Goal: Browse casually

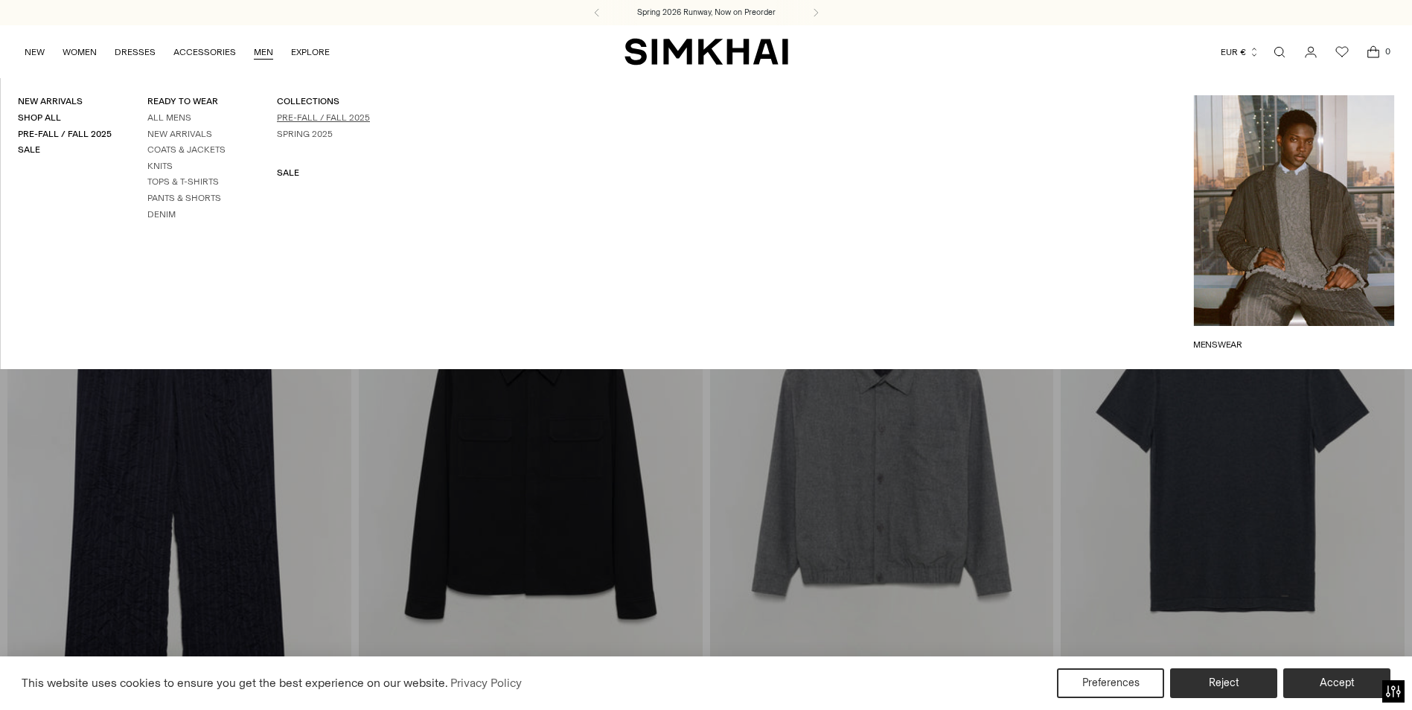
click at [287, 116] on link "Pre-Fall / Fall 2025" at bounding box center [323, 117] width 93 height 10
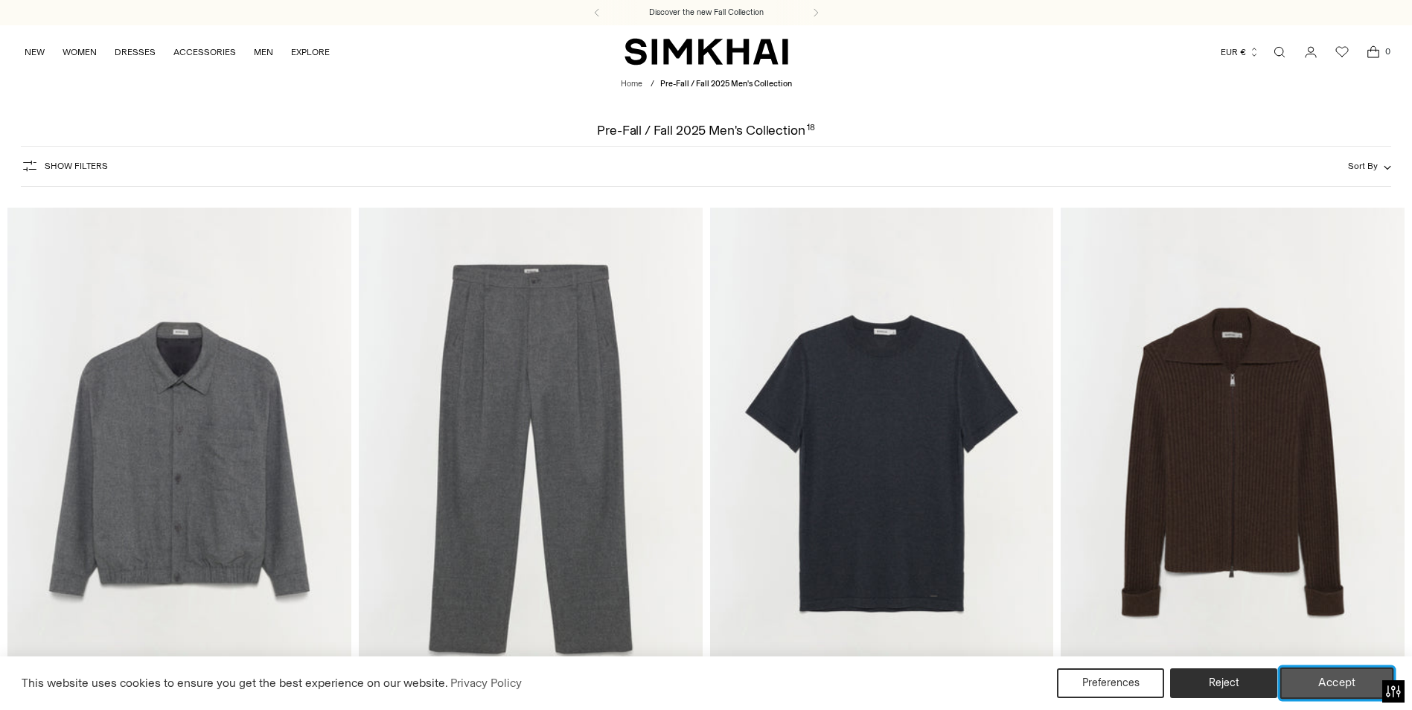
click at [1340, 671] on button "Accept" at bounding box center [1337, 683] width 114 height 31
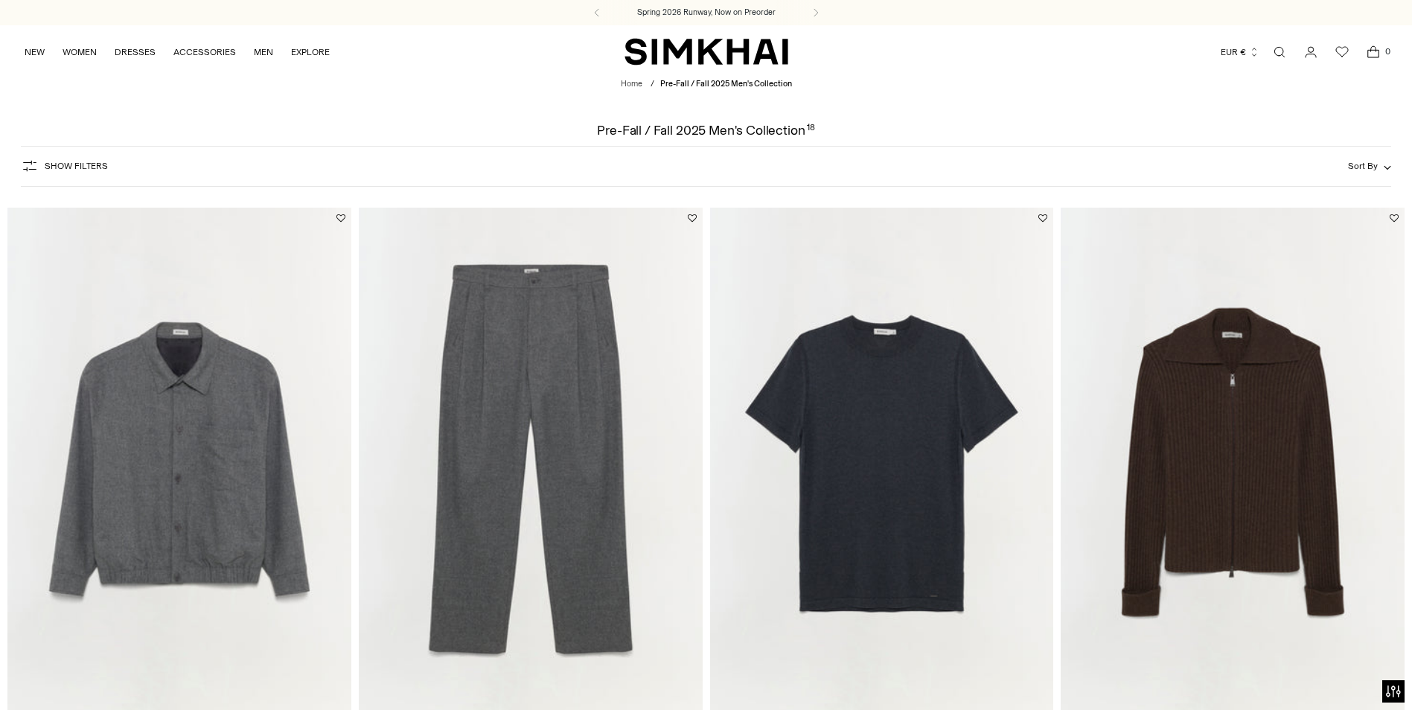
click at [1293, 442] on img at bounding box center [1233, 466] width 344 height 516
click at [566, 393] on img at bounding box center [531, 466] width 344 height 516
click at [215, 418] on img at bounding box center [179, 466] width 344 height 516
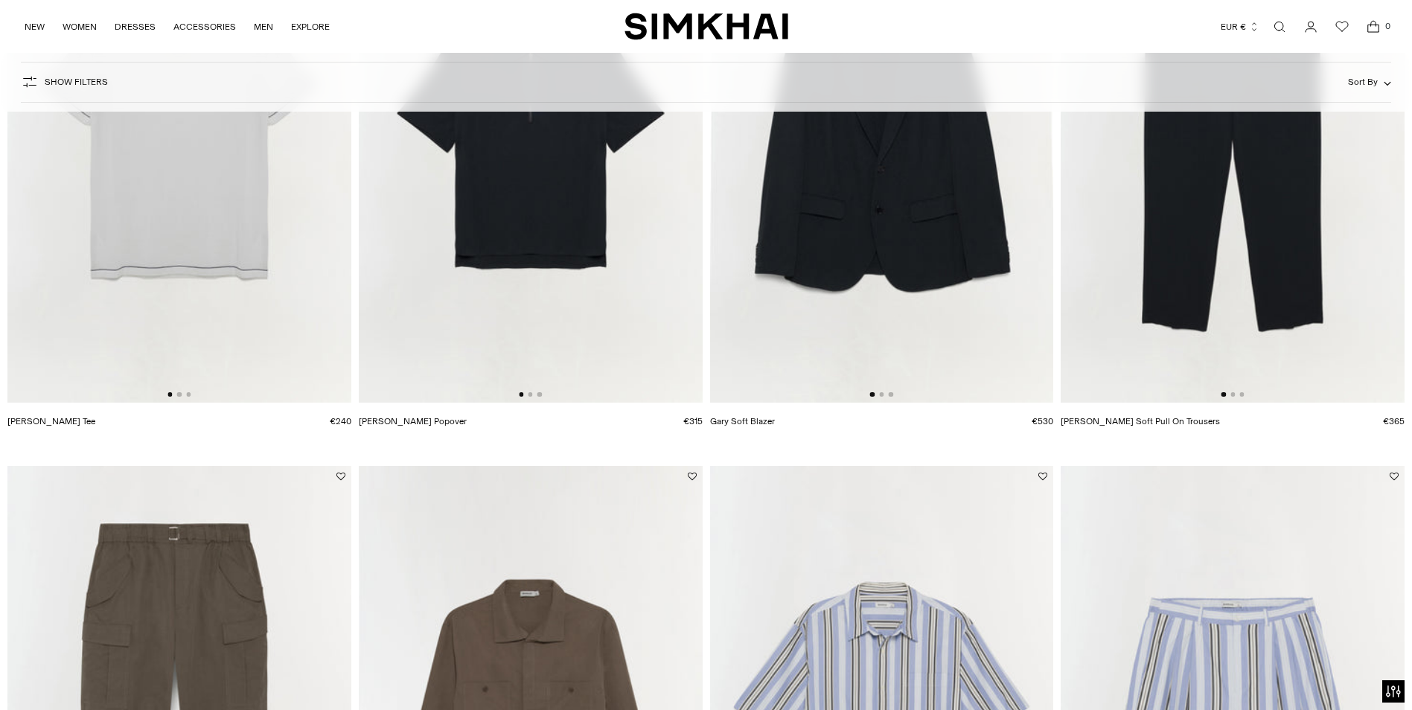
scroll to position [1042, 0]
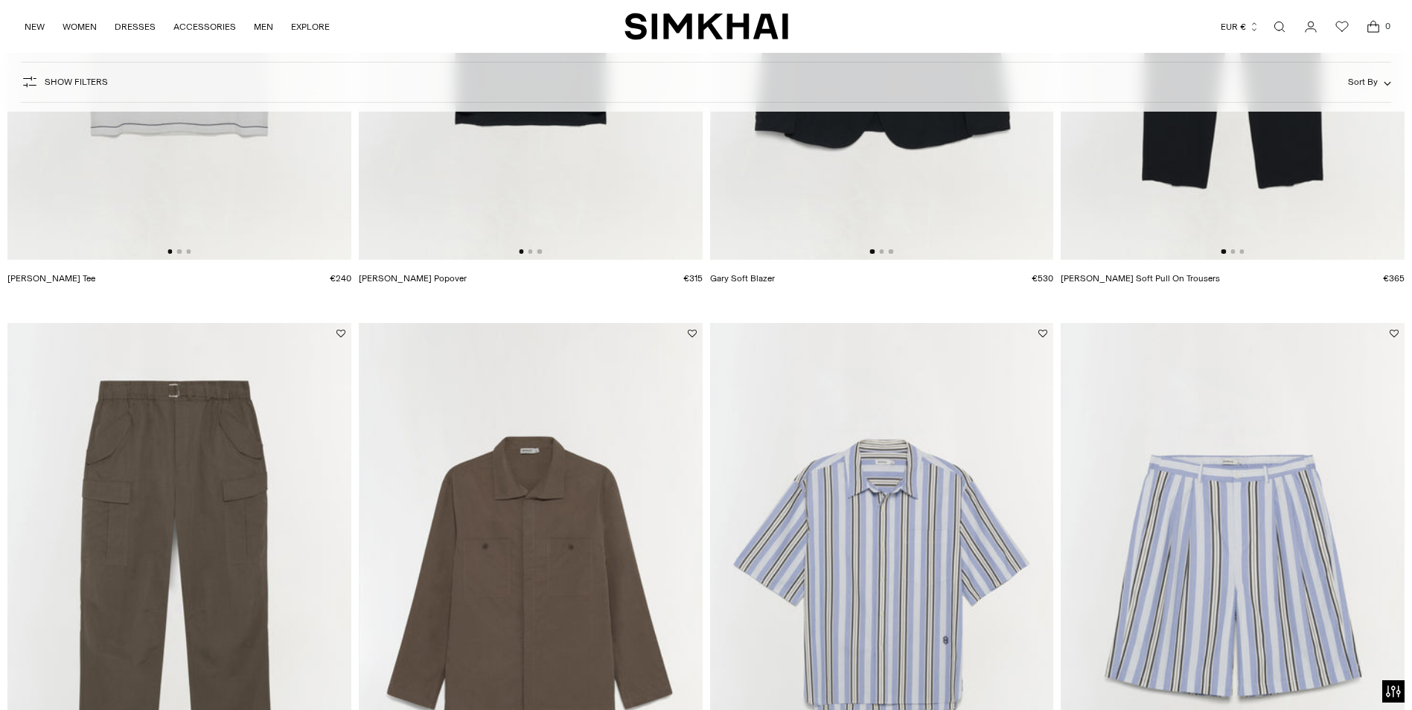
click at [939, 481] on img at bounding box center [882, 581] width 344 height 516
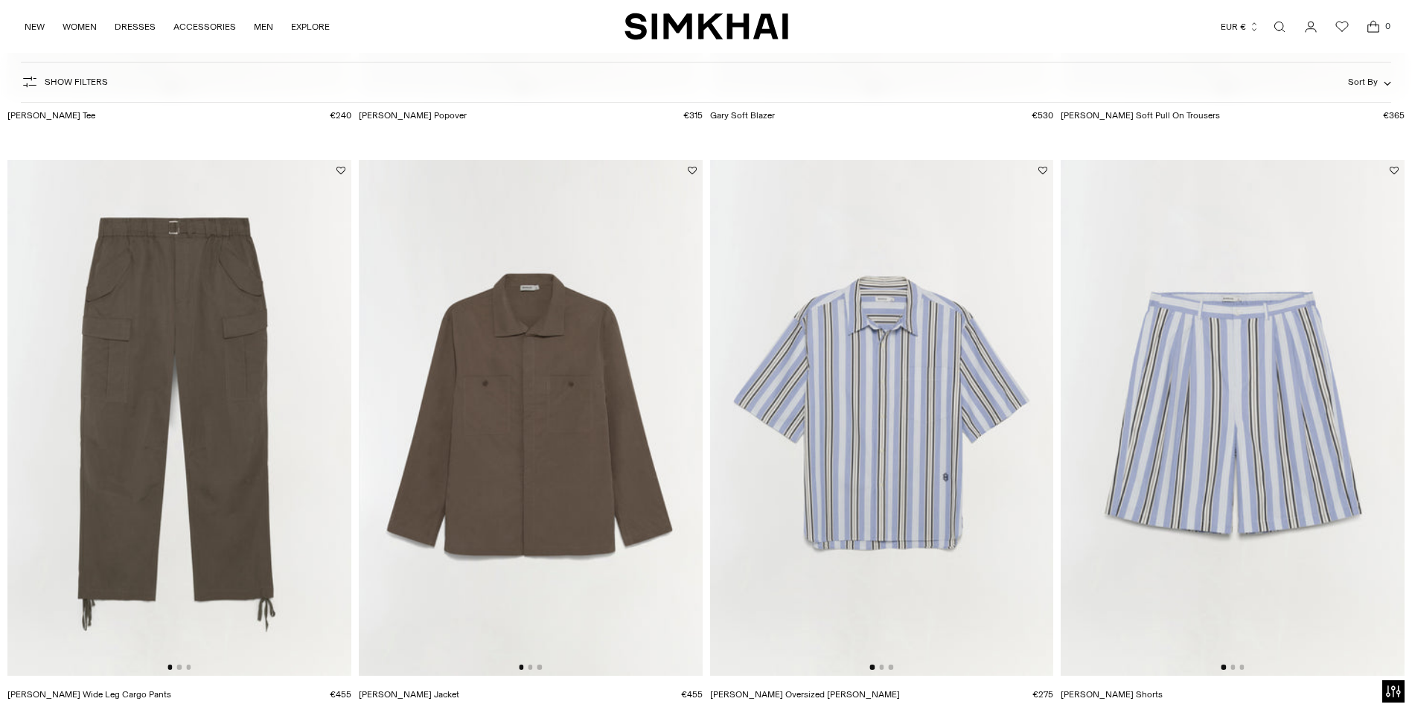
scroll to position [1340, 0]
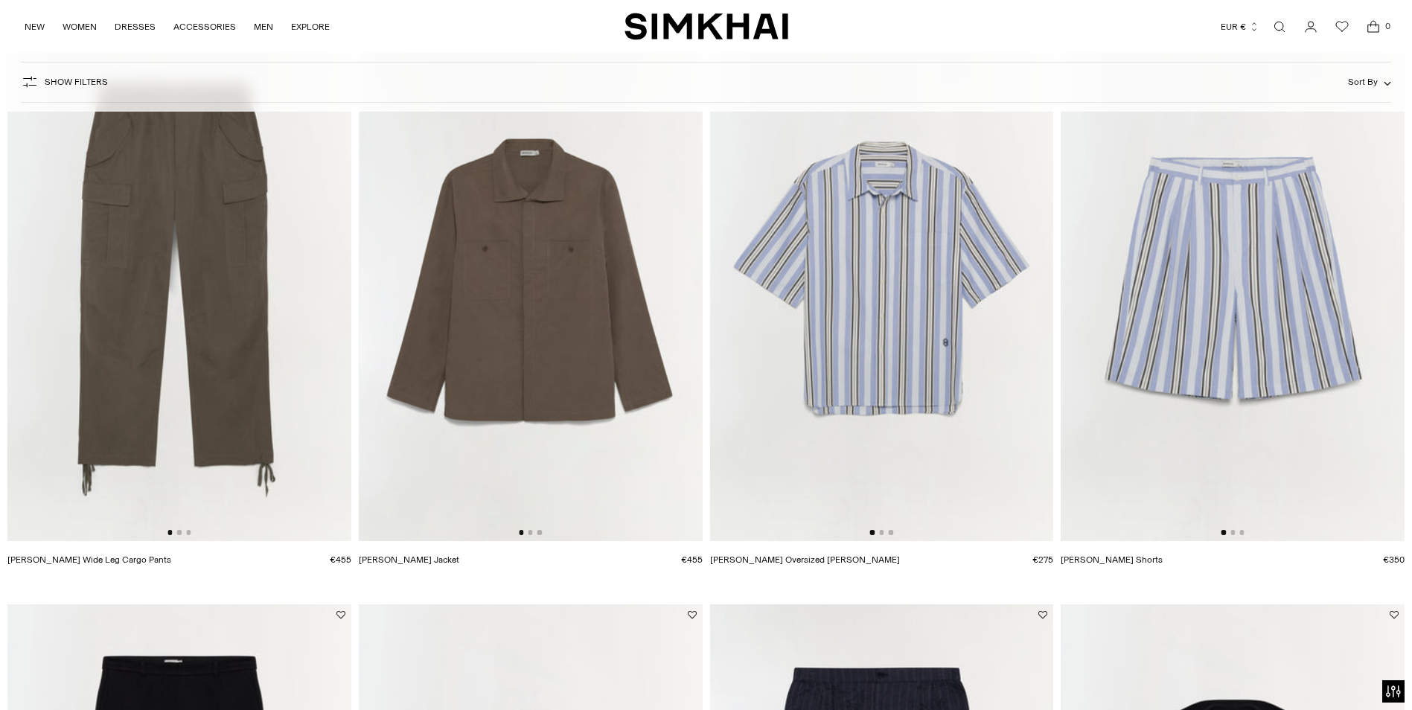
click at [569, 310] on img at bounding box center [531, 283] width 344 height 516
click at [547, 368] on img at bounding box center [531, 283] width 344 height 516
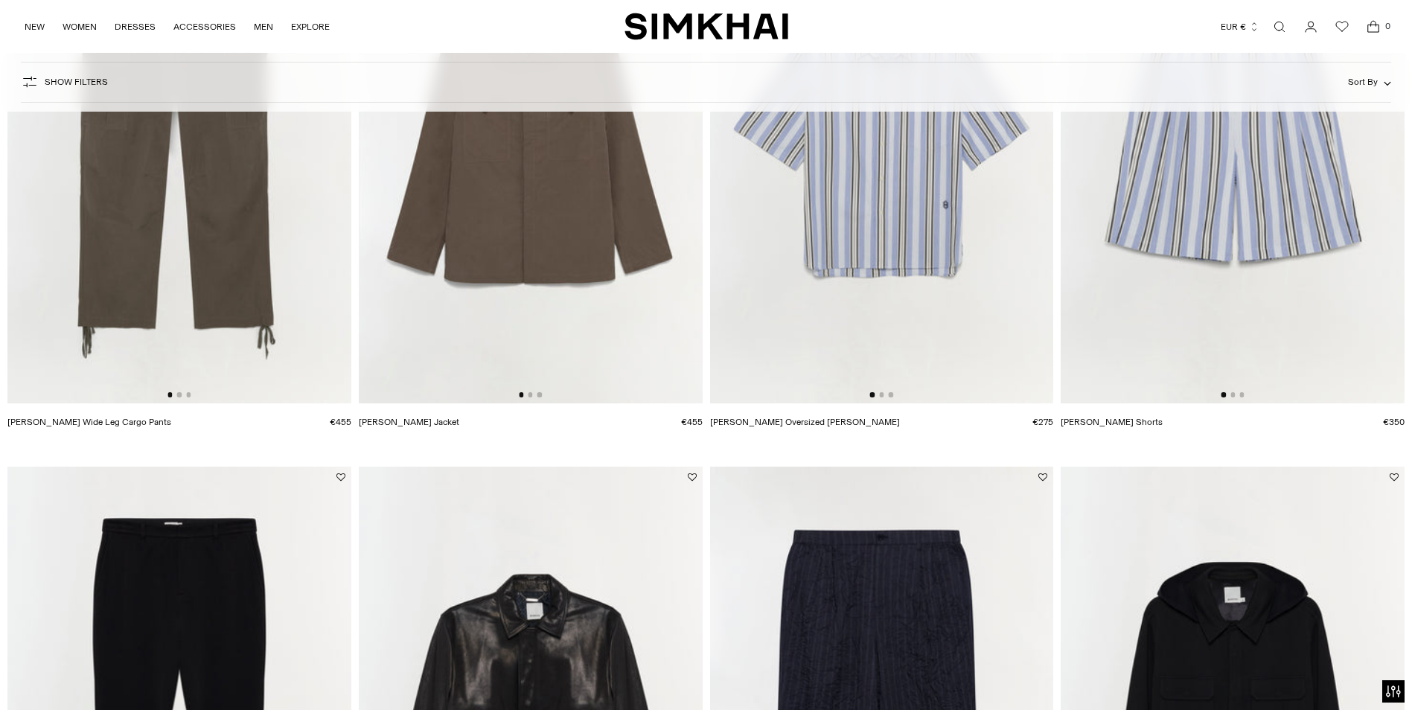
scroll to position [1489, 0]
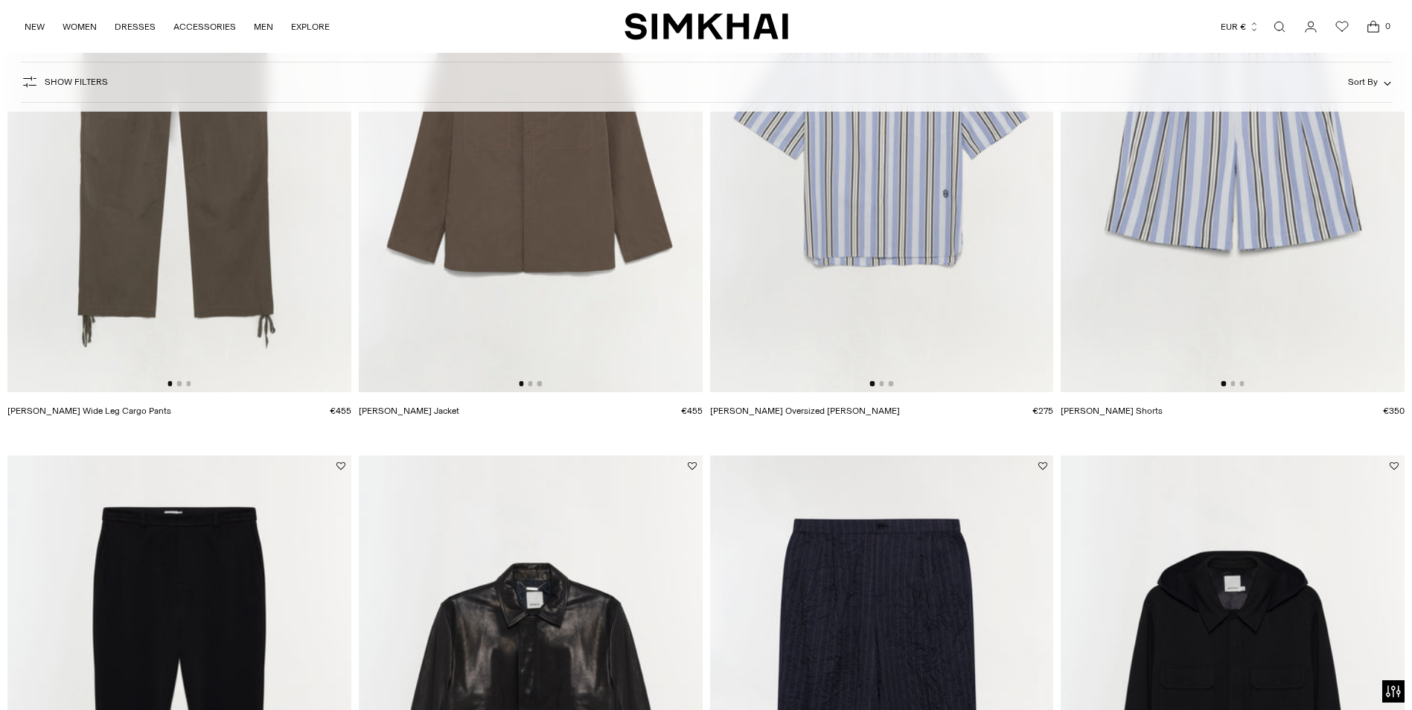
click at [924, 120] on img at bounding box center [882, 134] width 344 height 516
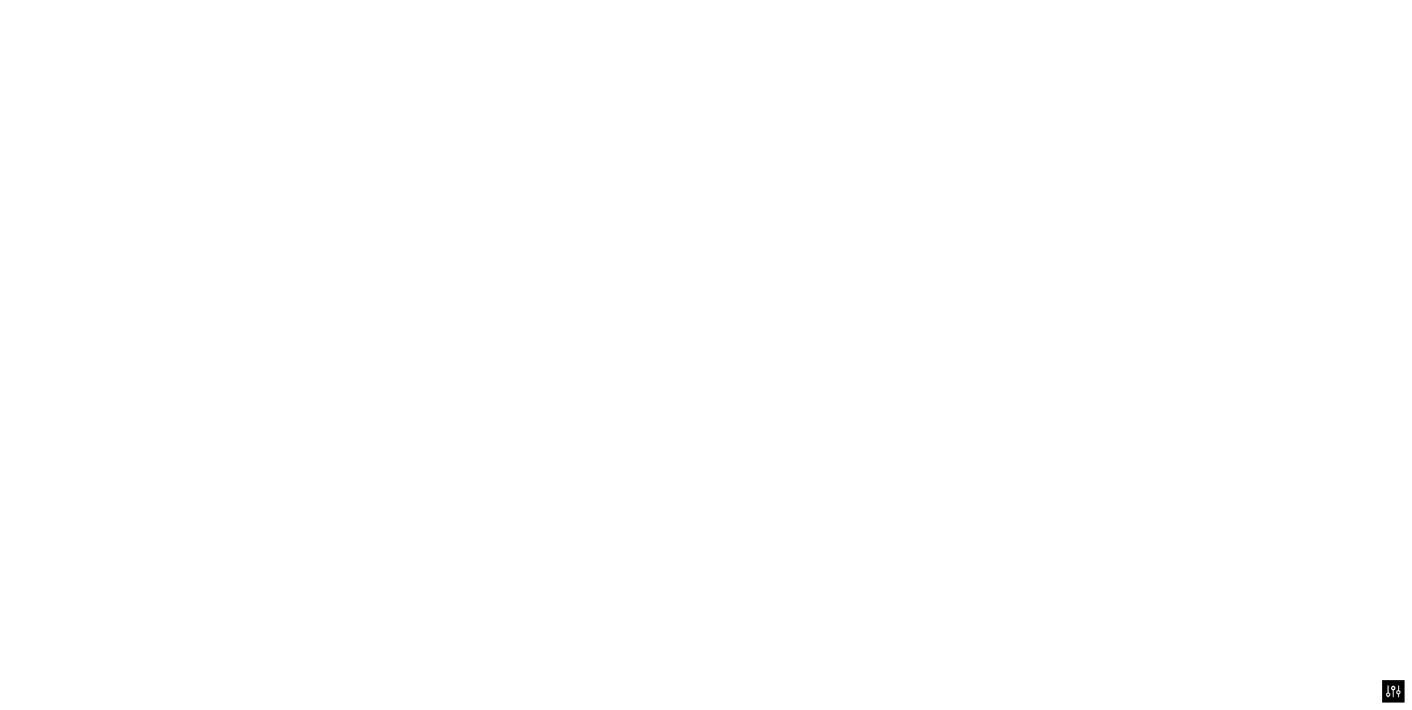
scroll to position [1563, 0]
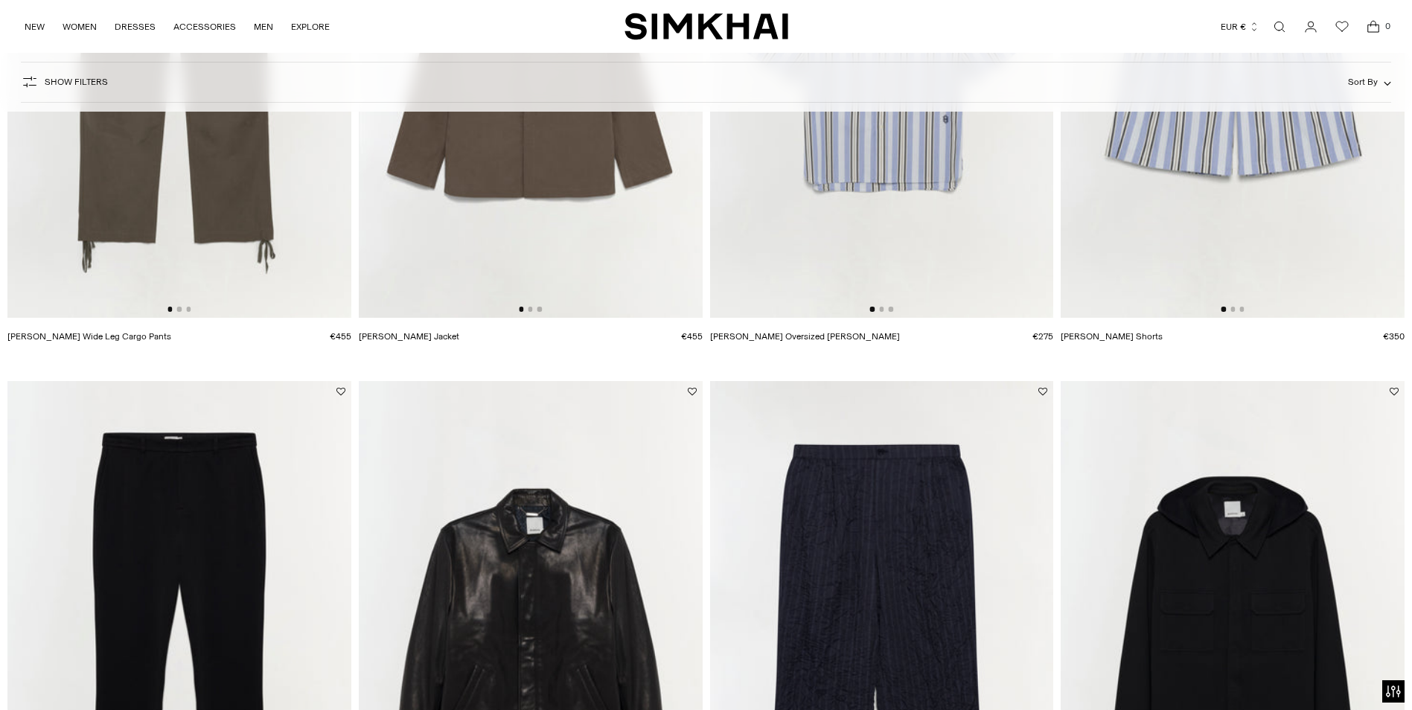
click at [917, 180] on img at bounding box center [882, 60] width 344 height 516
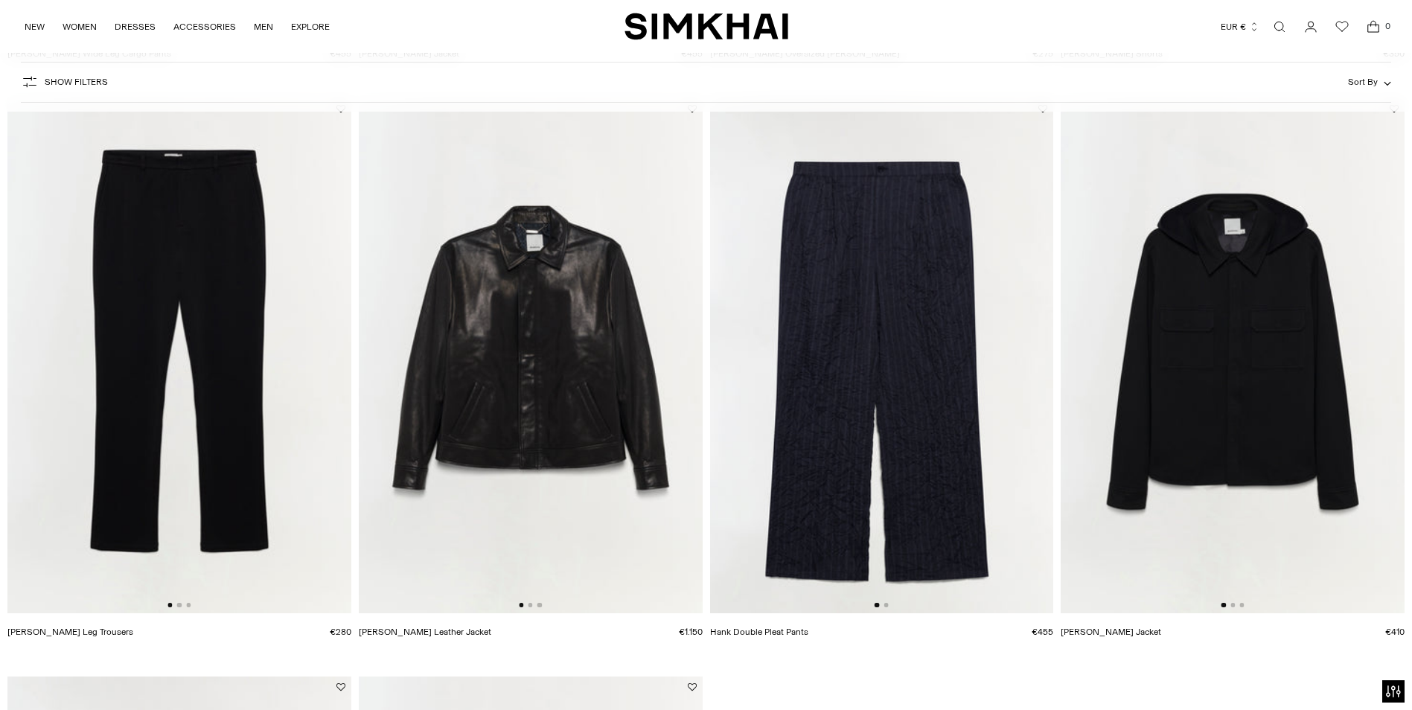
scroll to position [1935, 0]
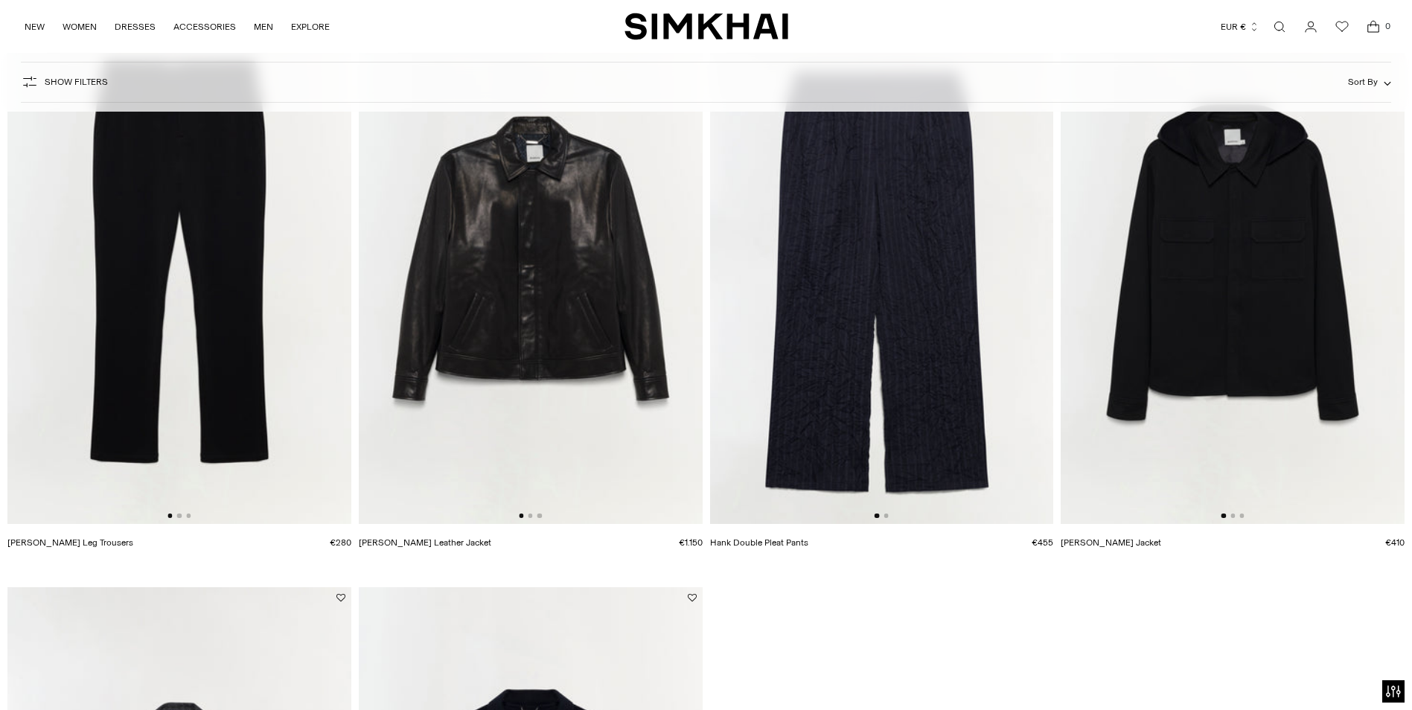
click at [541, 240] on img at bounding box center [531, 267] width 344 height 516
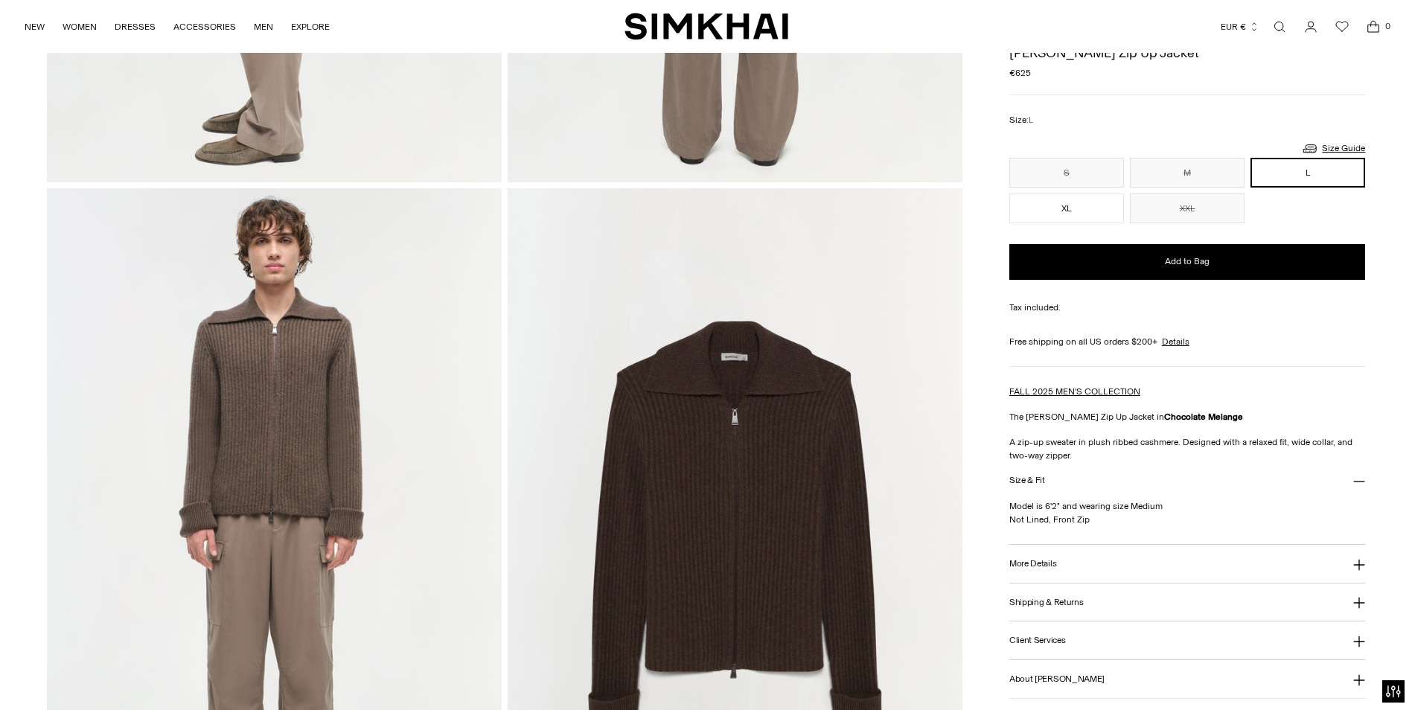
scroll to position [1191, 0]
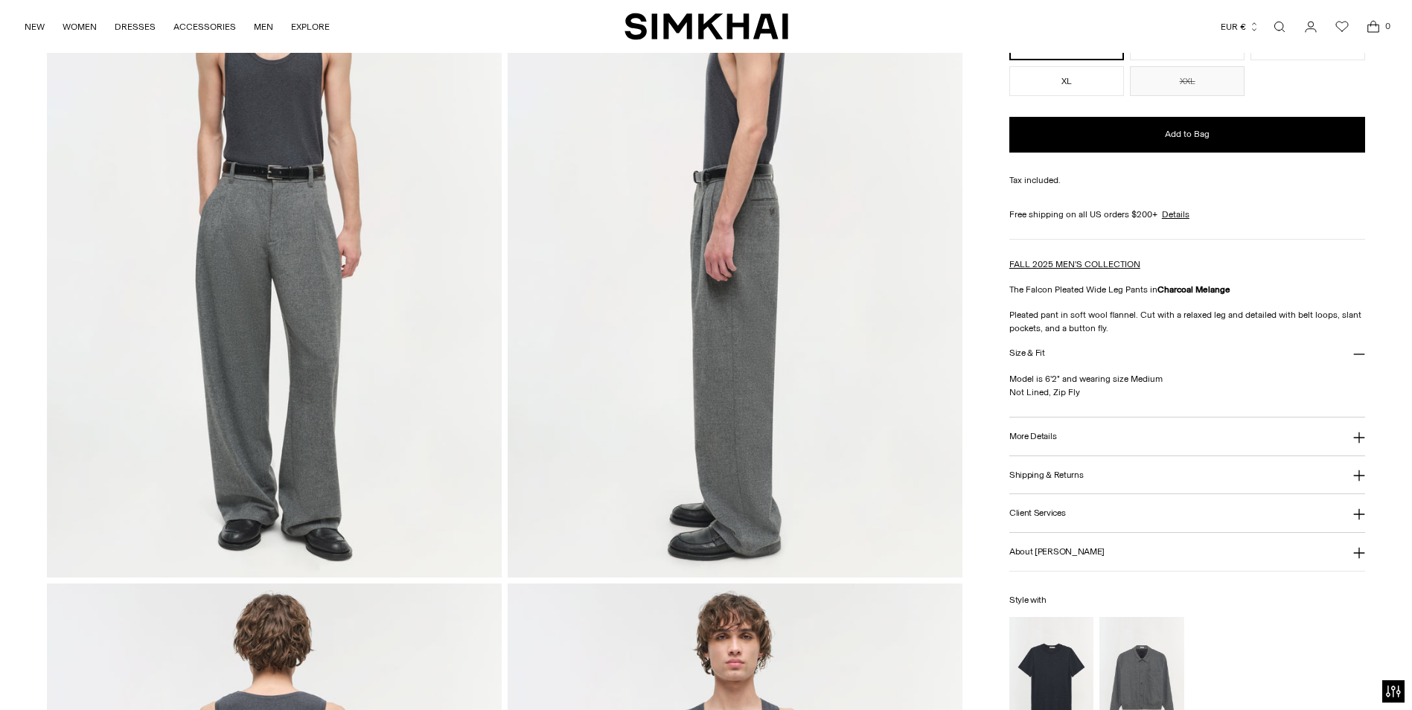
scroll to position [223, 0]
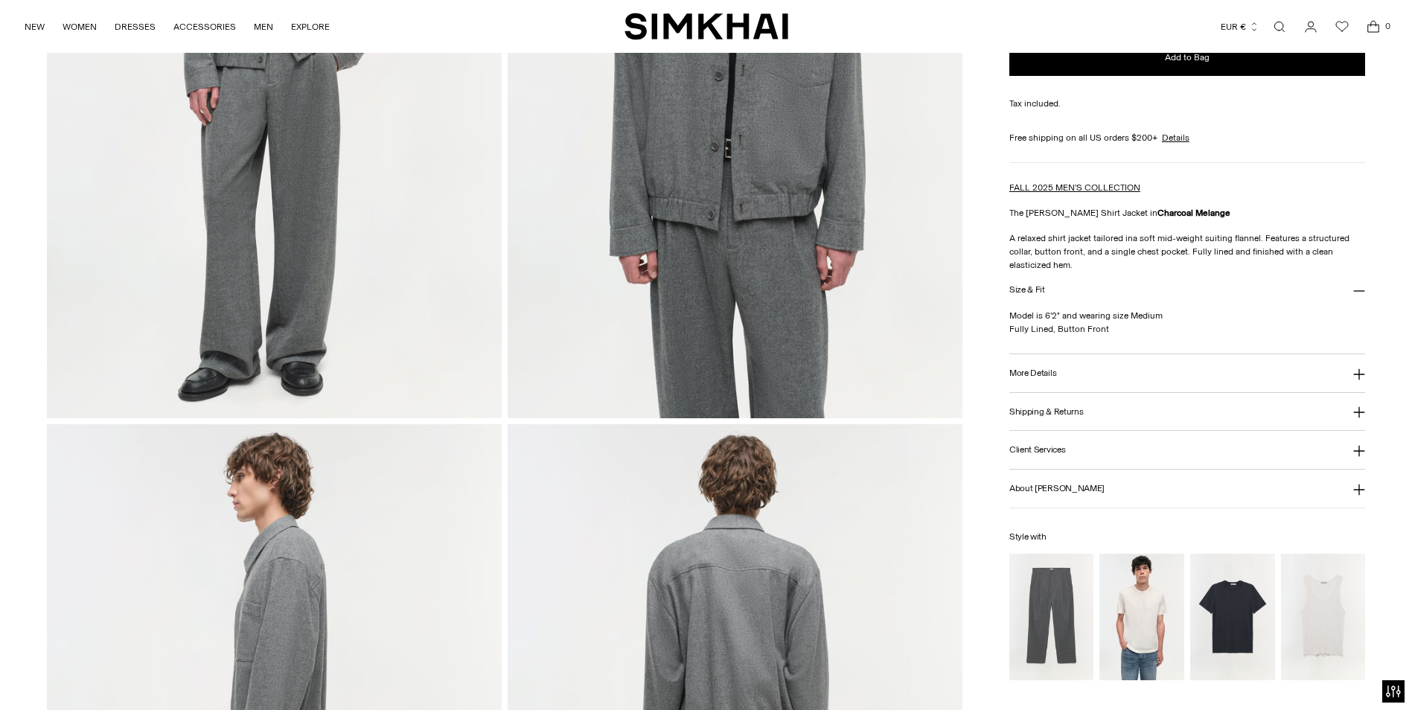
scroll to position [372, 0]
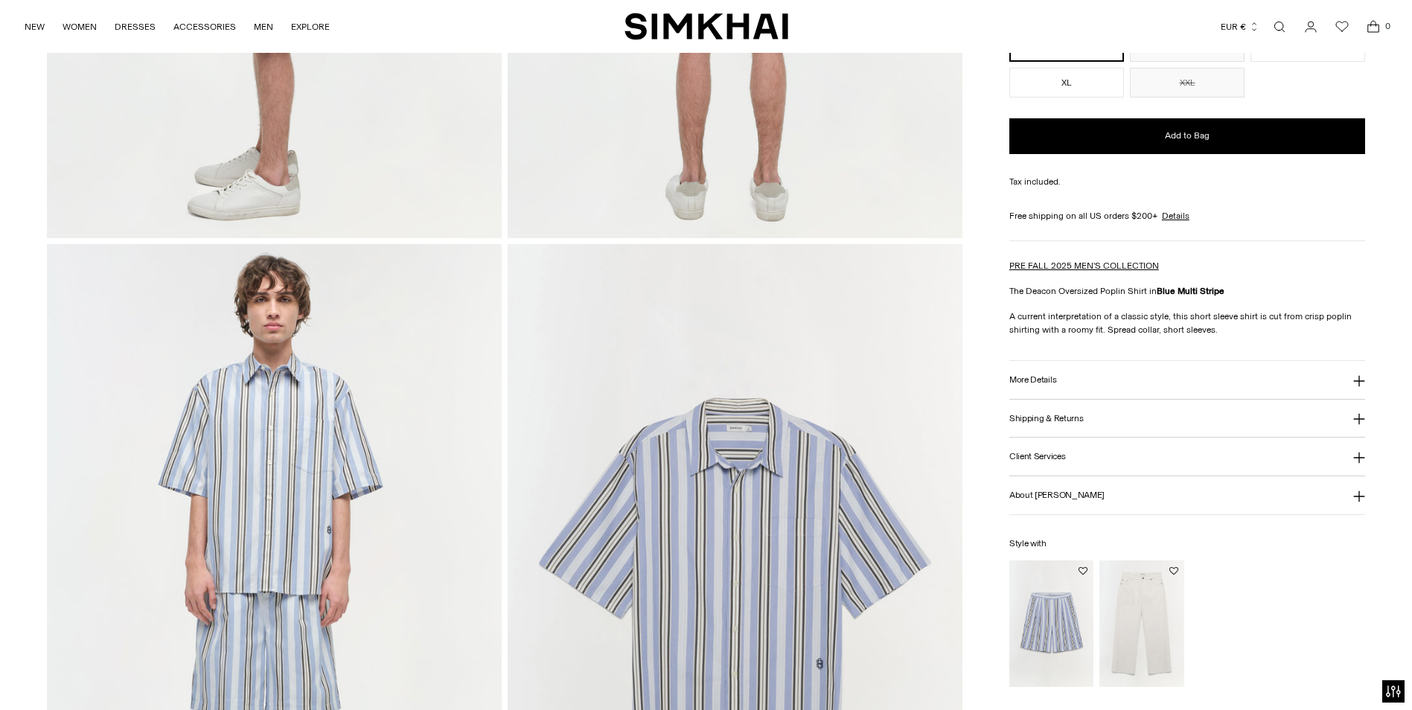
scroll to position [1340, 0]
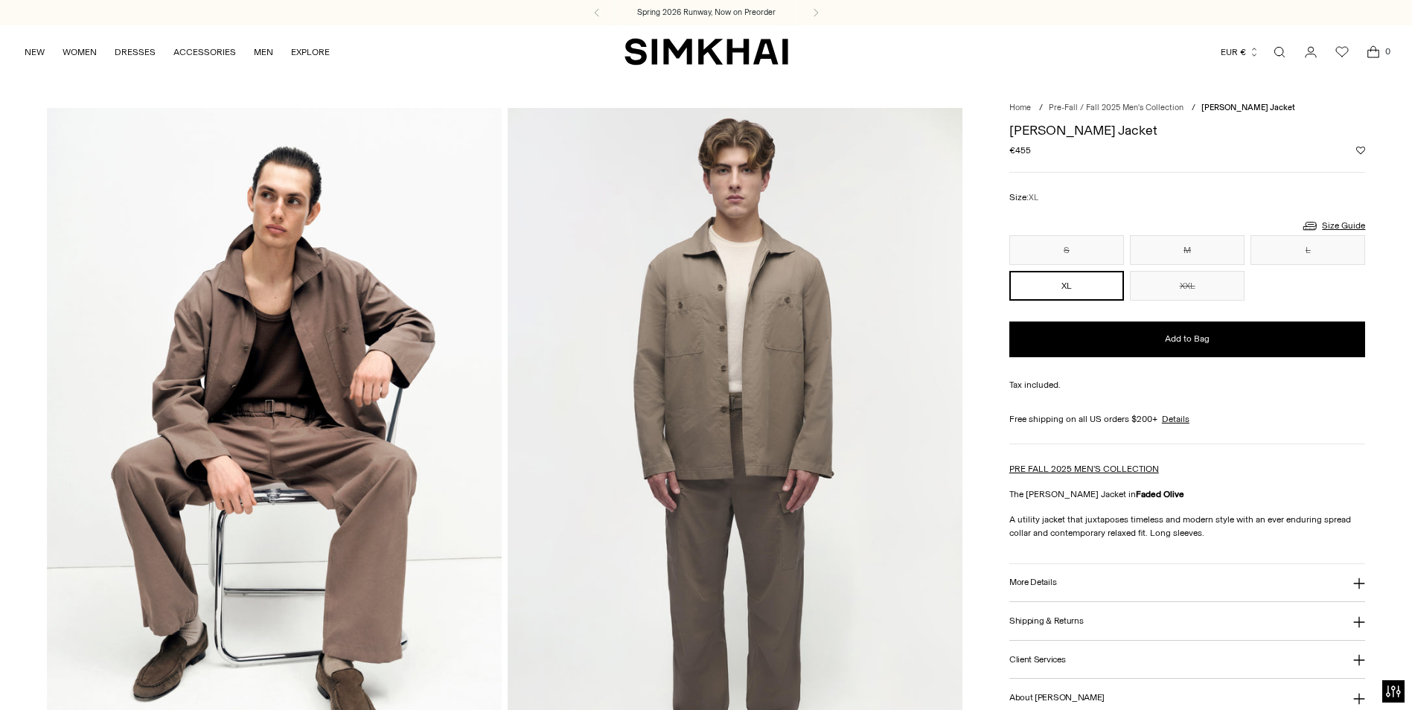
scroll to position [74, 0]
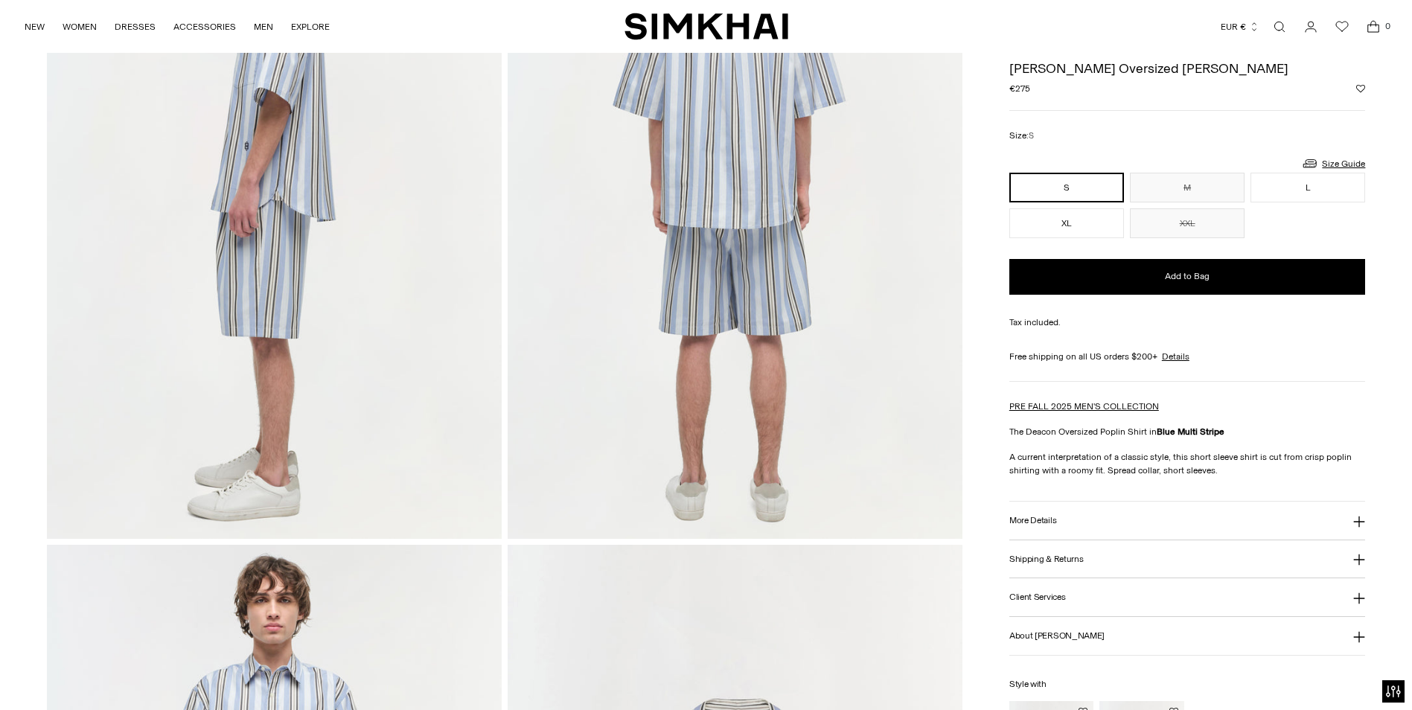
scroll to position [893, 0]
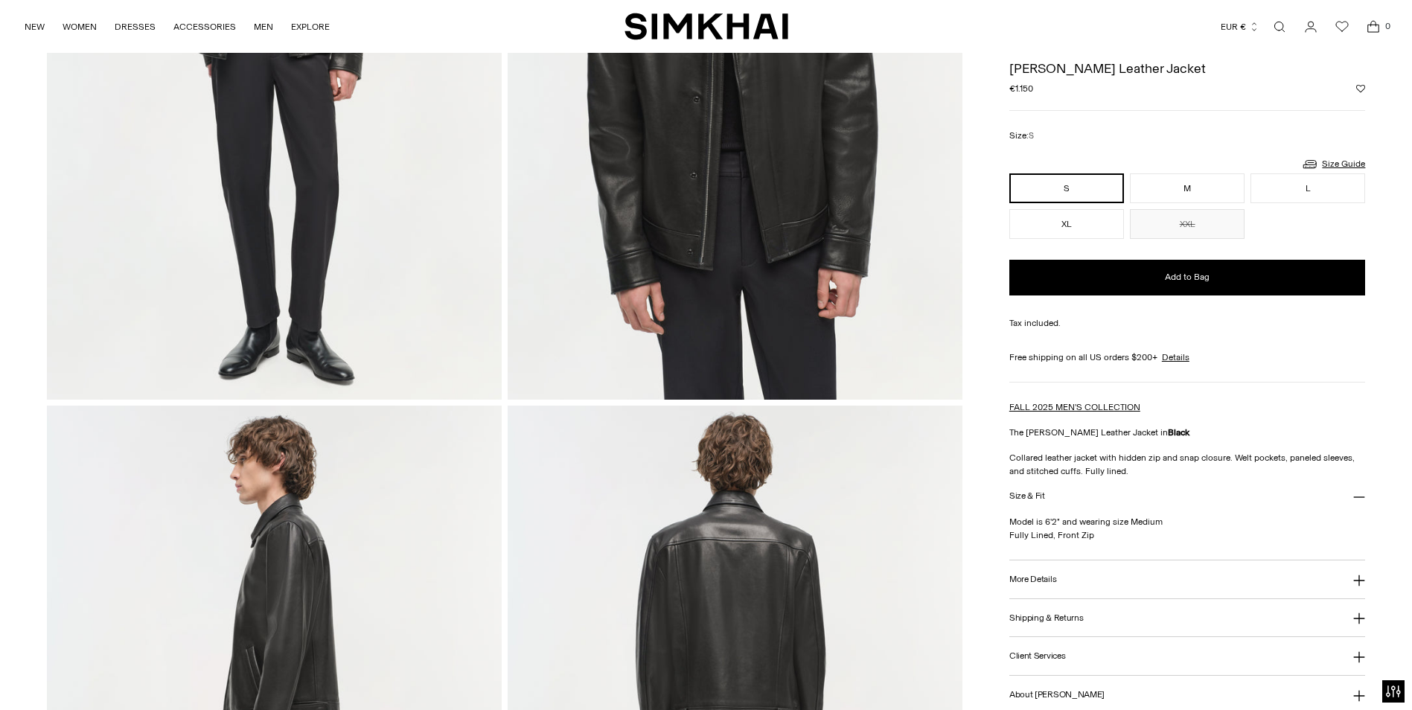
scroll to position [223, 0]
